Goal: Navigation & Orientation: Find specific page/section

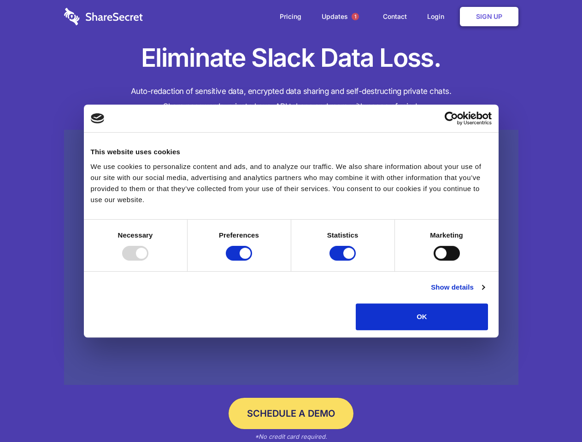
click at [148, 261] on div at bounding box center [135, 253] width 26 height 15
click at [252, 261] on input "Preferences" at bounding box center [239, 253] width 26 height 15
checkbox input "false"
click at [344, 261] on input "Statistics" at bounding box center [342, 253] width 26 height 15
checkbox input "false"
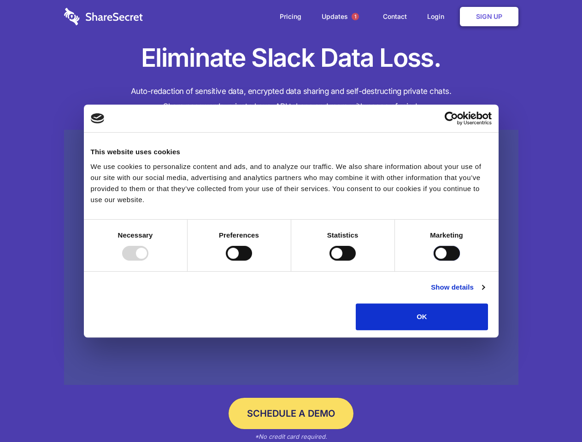
click at [433, 261] on input "Marketing" at bounding box center [446, 253] width 26 height 15
checkbox input "true"
click at [484, 293] on link "Show details" at bounding box center [457, 287] width 53 height 11
click at [0, 0] on li "Necessary 7 Necessary cookies help make a website usable by enabling basic func…" at bounding box center [0, 0] width 0 height 0
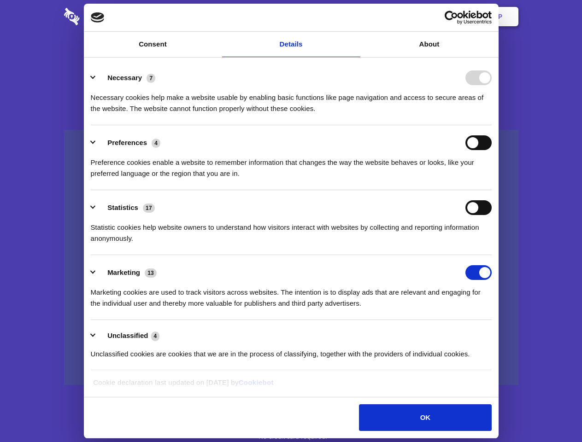
click at [355, 17] on span "1" at bounding box center [354, 16] width 7 height 7
